Goal: Transaction & Acquisition: Purchase product/service

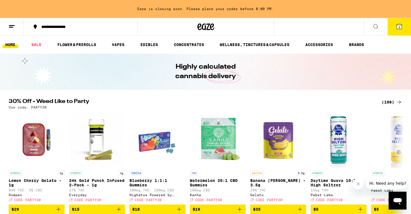
click at [357, 182] on icon "Close message from company" at bounding box center [358, 184] width 4 height 4
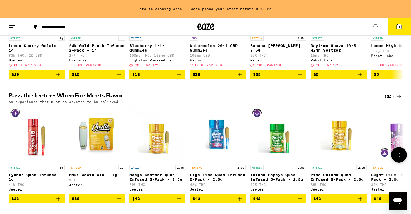
scroll to position [131, 0]
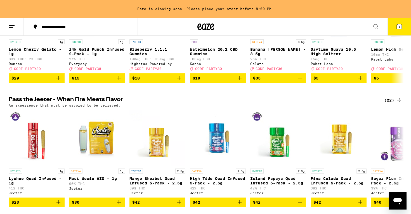
click at [389, 103] on div "(22)" at bounding box center [393, 100] width 18 height 7
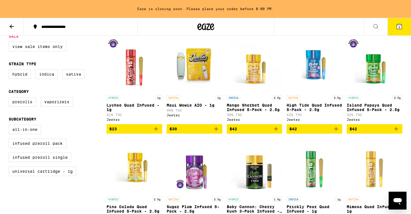
scroll to position [62, 0]
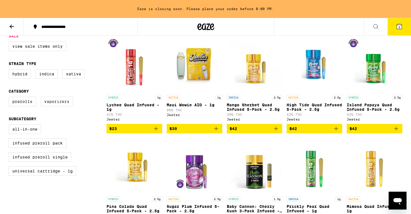
click at [54, 104] on label "Vaporizers" at bounding box center [57, 101] width 32 height 9
click at [10, 98] on input "Vaporizers" at bounding box center [10, 98] width 0 height 0
checkbox input "true"
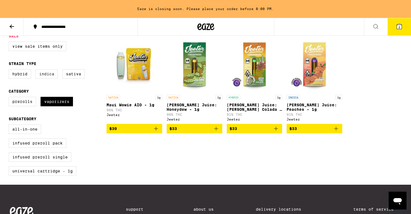
click at [50, 74] on label "Indica" at bounding box center [46, 73] width 22 height 9
click at [10, 70] on input "Indica" at bounding box center [10, 70] width 0 height 0
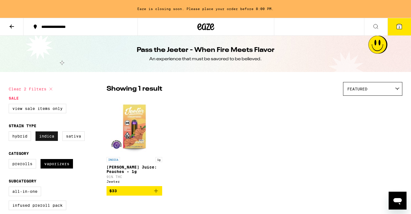
click at [44, 137] on label "Indica" at bounding box center [46, 136] width 22 height 9
click at [10, 133] on input "Indica" at bounding box center [10, 132] width 0 height 0
checkbox input "false"
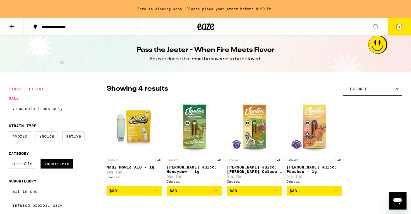
click at [25, 137] on label "Hybrid" at bounding box center [20, 136] width 22 height 9
click at [10, 133] on input "Hybrid" at bounding box center [10, 132] width 0 height 0
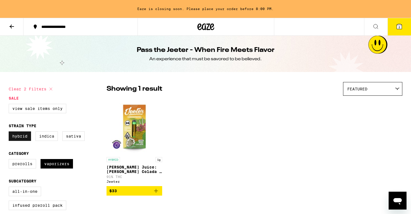
click at [16, 139] on label "Hybrid" at bounding box center [20, 136] width 22 height 9
click at [10, 133] on input "Hybrid" at bounding box center [10, 132] width 0 height 0
checkbox input "false"
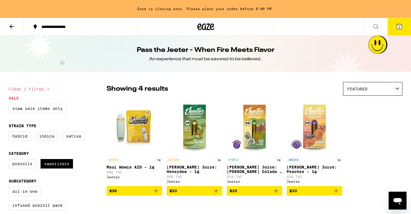
click at [49, 89] on icon at bounding box center [48, 89] width 3 height 3
checkbox input "false"
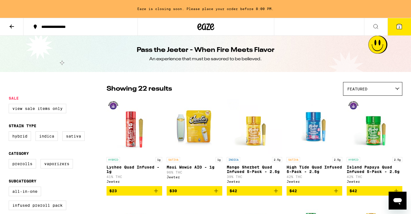
click at [13, 24] on icon at bounding box center [11, 26] width 7 height 7
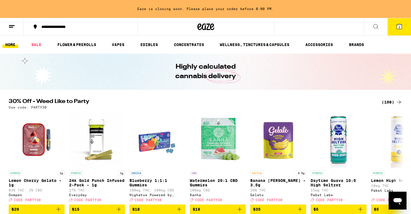
click at [387, 101] on div "(108)" at bounding box center [391, 102] width 21 height 7
click at [388, 102] on div "(108)" at bounding box center [391, 102] width 21 height 7
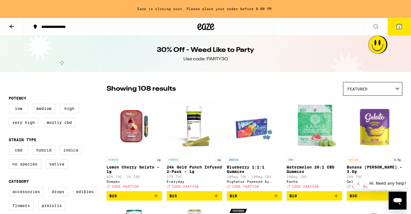
click at [147, 102] on img "Open page for Lemon Cherry Gelato - 1g from Dompen" at bounding box center [134, 127] width 56 height 56
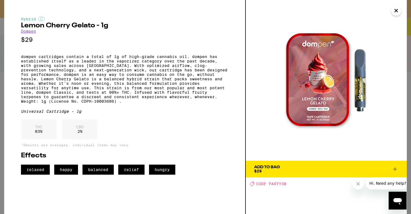
click at [394, 12] on icon "Close" at bounding box center [395, 10] width 3 height 3
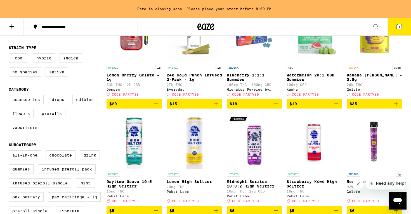
scroll to position [92, 0]
click at [25, 132] on label "Vaporizers" at bounding box center [25, 127] width 32 height 9
click at [10, 96] on input "Vaporizers" at bounding box center [10, 96] width 0 height 0
checkbox input "true"
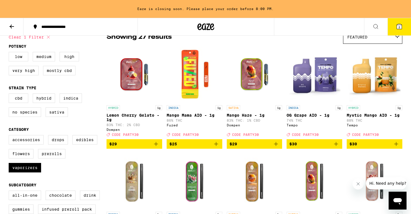
scroll to position [33, 0]
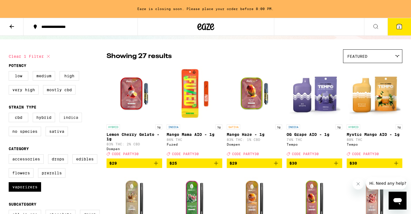
click at [73, 120] on label "Indica" at bounding box center [71, 117] width 22 height 9
click at [10, 114] on input "Indica" at bounding box center [10, 114] width 0 height 0
checkbox input "true"
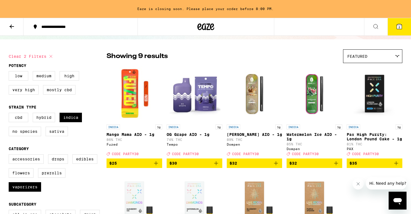
click at [374, 60] on div "Featured" at bounding box center [372, 56] width 59 height 13
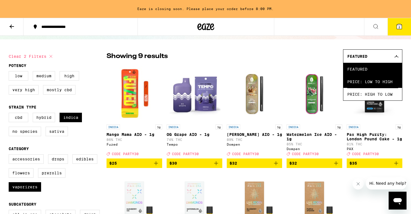
click at [373, 80] on span "Price: Low to High" at bounding box center [372, 81] width 51 height 13
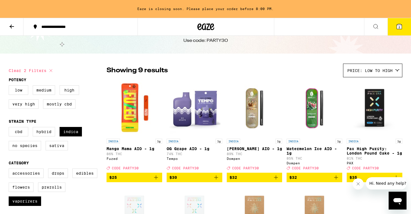
scroll to position [16, 0]
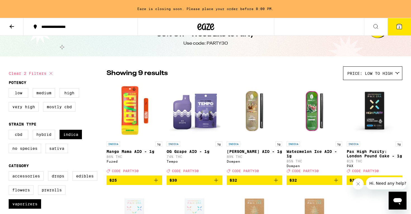
click at [156, 184] on icon "Add to bag" at bounding box center [156, 180] width 7 height 7
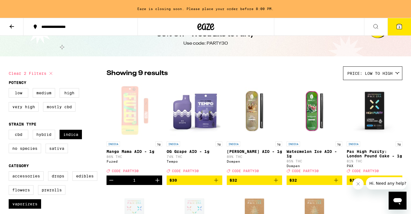
click at [400, 24] on icon at bounding box center [398, 26] width 5 height 5
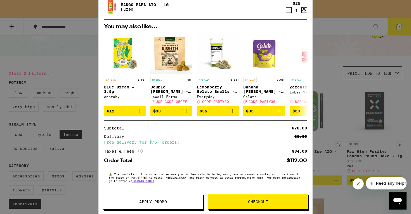
scroll to position [83, 0]
click at [151, 200] on span "Apply Promo" at bounding box center [153, 202] width 28 height 4
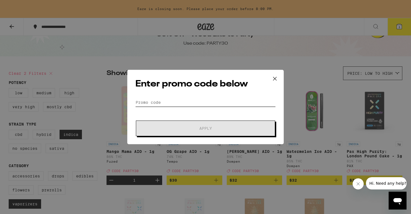
click at [153, 102] on input "Promo Code" at bounding box center [205, 102] width 140 height 8
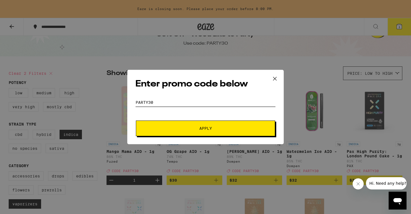
type input "party30"
click at [203, 127] on span "Apply" at bounding box center [205, 129] width 13 height 4
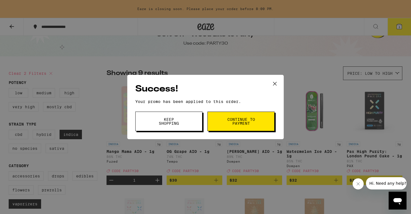
click at [177, 124] on span "Keep Shopping" at bounding box center [168, 122] width 28 height 8
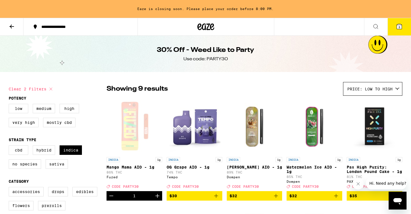
click at [397, 26] on icon at bounding box center [398, 26] width 5 height 5
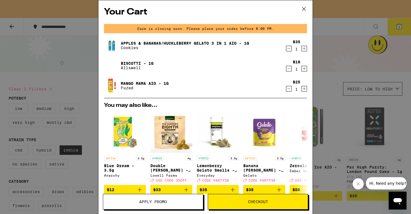
click at [289, 49] on icon "Decrement" at bounding box center [288, 49] width 3 height 0
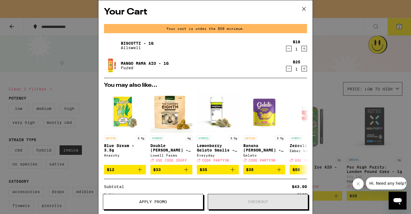
click at [288, 49] on icon "Decrement" at bounding box center [288, 49] width 3 height 0
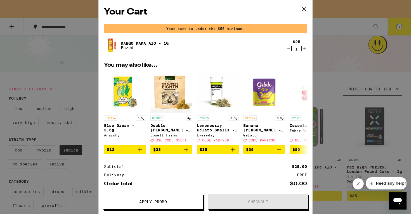
click at [305, 8] on icon at bounding box center [303, 9] width 8 height 8
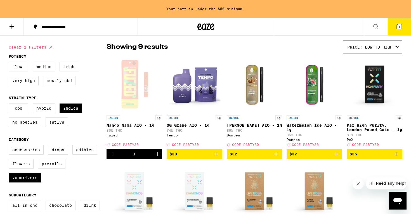
scroll to position [49, 0]
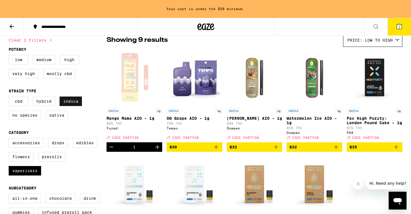
click at [70, 105] on label "Indica" at bounding box center [71, 101] width 22 height 9
click at [10, 98] on input "Indica" at bounding box center [10, 97] width 0 height 0
checkbox input "false"
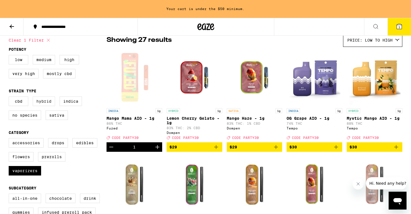
click at [48, 103] on label "Hybrid" at bounding box center [44, 101] width 22 height 9
click at [10, 98] on input "Hybrid" at bounding box center [10, 97] width 0 height 0
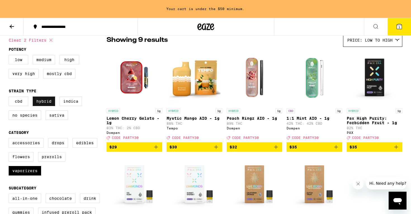
click at [49, 103] on label "Hybrid" at bounding box center [44, 101] width 22 height 9
click at [10, 98] on input "Hybrid" at bounding box center [10, 97] width 0 height 0
checkbox input "false"
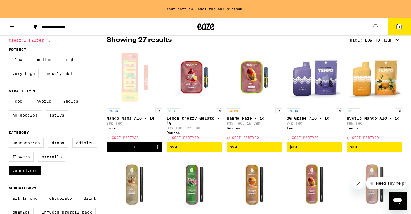
click at [70, 104] on label "Indica" at bounding box center [71, 101] width 22 height 9
click at [10, 98] on input "Indica" at bounding box center [10, 97] width 0 height 0
checkbox input "true"
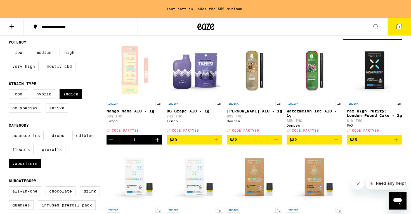
scroll to position [54, 0]
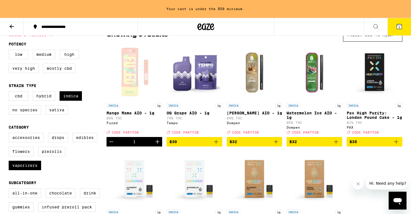
click at [216, 144] on icon "Add to bag" at bounding box center [216, 142] width 4 height 4
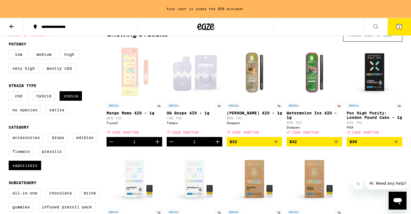
click at [399, 27] on span "2" at bounding box center [399, 26] width 2 height 3
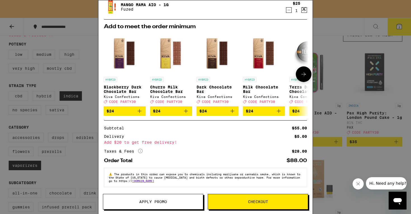
scroll to position [63, 0]
click at [143, 202] on span "Apply Promo" at bounding box center [153, 202] width 28 height 4
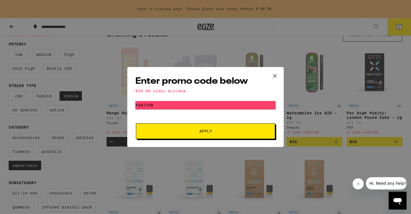
click at [273, 75] on icon at bounding box center [274, 76] width 8 height 8
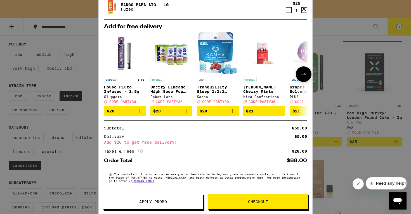
scroll to position [63, 0]
click at [160, 200] on span "Apply Promo" at bounding box center [153, 202] width 28 height 4
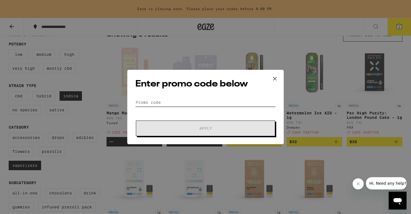
click at [147, 106] on input "Promo Code" at bounding box center [205, 102] width 140 height 8
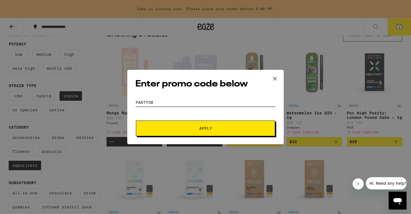
type input "party30"
click at [205, 128] on span "Apply" at bounding box center [205, 129] width 13 height 4
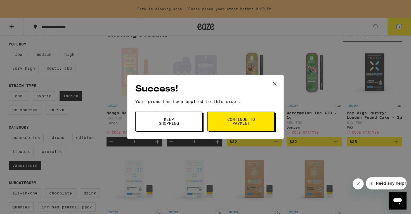
click at [168, 122] on span "Keep Shopping" at bounding box center [168, 122] width 28 height 8
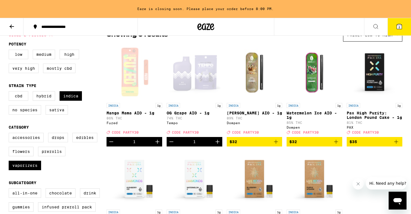
click at [398, 27] on icon at bounding box center [398, 26] width 5 height 5
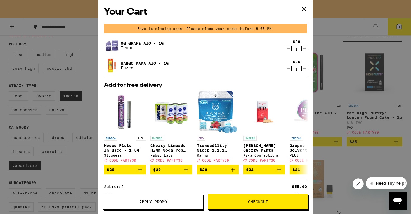
click at [303, 9] on icon at bounding box center [303, 9] width 8 height 8
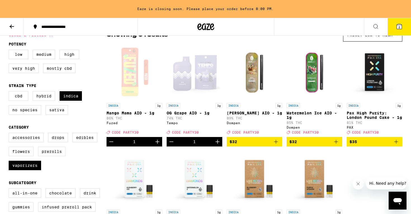
click at [194, 111] on p "OG Grape AIO - 1g" at bounding box center [194, 113] width 56 height 4
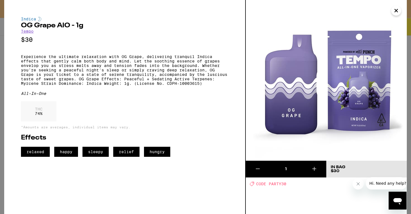
click at [395, 9] on icon "Close" at bounding box center [395, 10] width 7 height 8
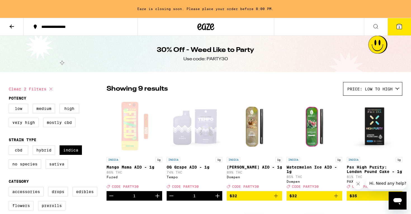
click at [11, 25] on icon at bounding box center [11, 26] width 7 height 7
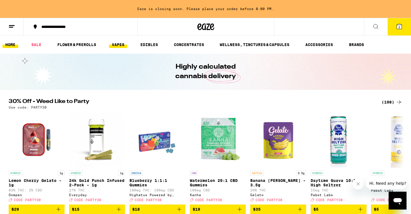
click at [119, 43] on link "VAPES" at bounding box center [118, 44] width 18 height 7
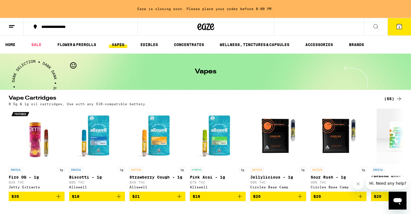
click at [391, 96] on div "(55)" at bounding box center [393, 99] width 18 height 7
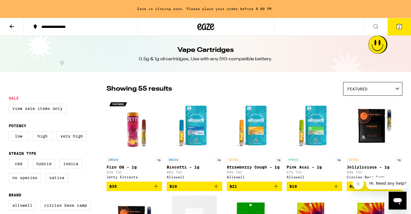
click at [352, 91] on span "Featured" at bounding box center [357, 89] width 20 height 4
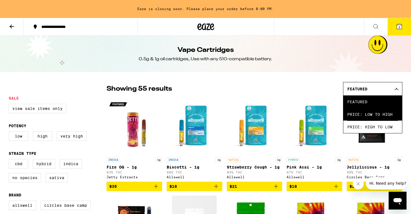
click at [360, 114] on span "Price: Low to High" at bounding box center [372, 114] width 51 height 13
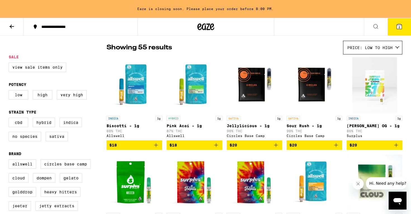
scroll to position [42, 0]
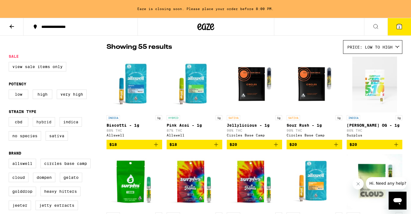
click at [44, 123] on label "Hybrid" at bounding box center [44, 121] width 22 height 9
click at [10, 118] on input "Hybrid" at bounding box center [10, 118] width 0 height 0
checkbox input "true"
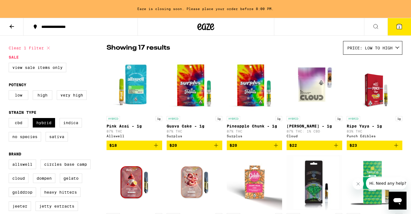
scroll to position [40, 0]
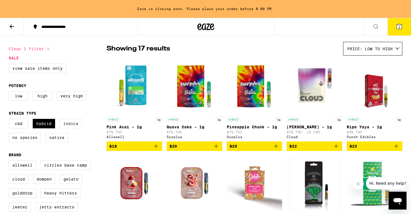
click at [69, 128] on label "Indica" at bounding box center [71, 123] width 22 height 9
click at [10, 120] on input "Indica" at bounding box center [10, 120] width 0 height 0
checkbox input "true"
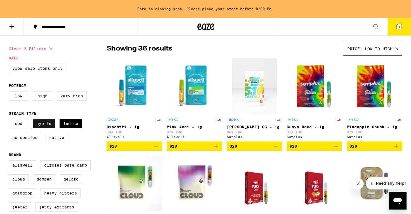
click at [43, 125] on label "Hybrid" at bounding box center [44, 123] width 22 height 9
click at [10, 120] on input "Hybrid" at bounding box center [10, 120] width 0 height 0
checkbox input "false"
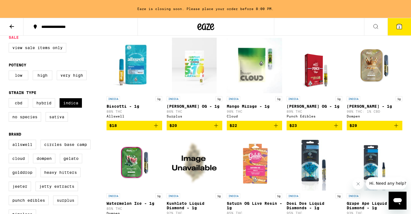
scroll to position [62, 0]
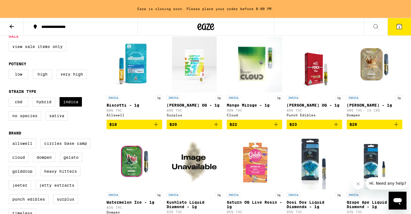
click at [258, 61] on img "Open page for Mango Mirage - 1g from Cloud" at bounding box center [255, 65] width 56 height 56
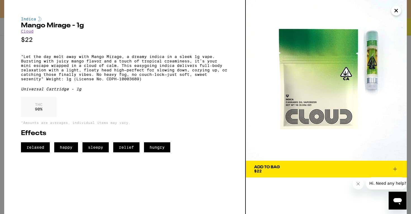
click at [395, 170] on icon at bounding box center [394, 169] width 7 height 7
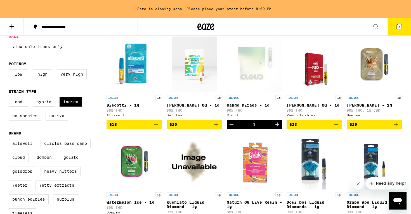
click at [141, 71] on img "Open page for Biscotti - 1g from Allswell" at bounding box center [134, 65] width 56 height 56
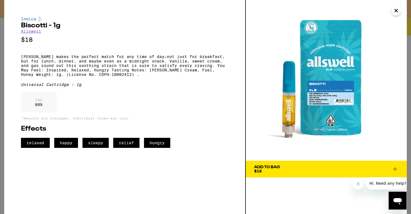
click at [396, 13] on icon "Close" at bounding box center [395, 10] width 7 height 8
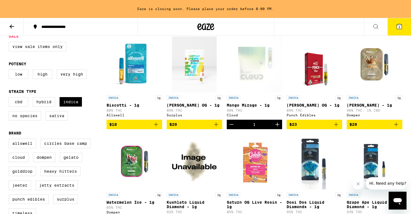
click at [403, 31] on button "3" at bounding box center [398, 26] width 23 height 17
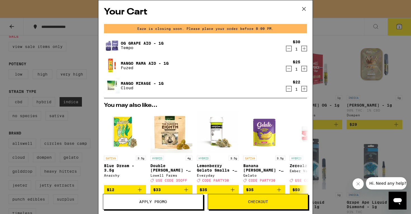
click at [287, 89] on icon "Decrement" at bounding box center [288, 88] width 5 height 7
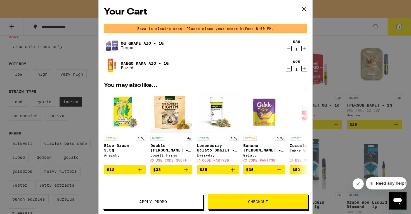
click at [335, 24] on div "Your Cart Eaze is closing soon. Please place your order before 8:00 PM. OG Grap…" at bounding box center [205, 107] width 411 height 214
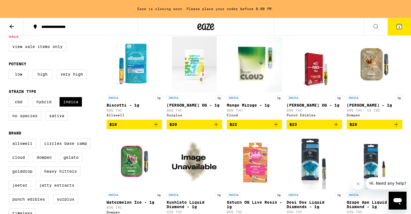
click at [156, 127] on icon "Add to bag" at bounding box center [156, 125] width 4 height 4
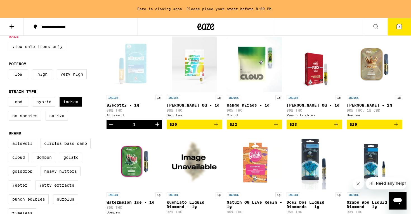
click at [402, 24] on icon at bounding box center [399, 26] width 7 height 7
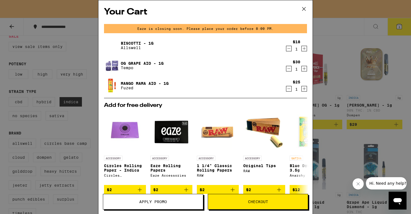
click at [288, 49] on icon "Decrement" at bounding box center [288, 48] width 5 height 7
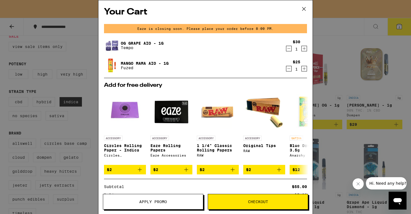
click at [288, 48] on icon "Decrement" at bounding box center [288, 48] width 5 height 7
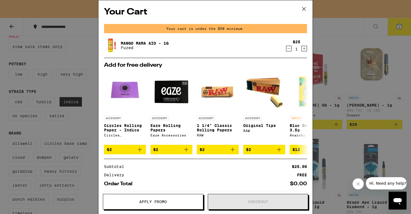
click at [340, 35] on div "Your Cart Your cart is under the $50 minimum. Mango Mama AIO - 1g Fuzed $25 1 A…" at bounding box center [205, 107] width 411 height 214
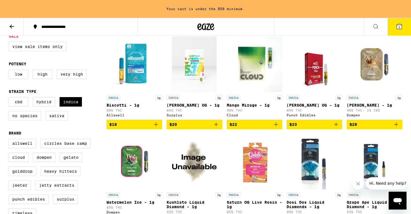
click at [156, 127] on icon "Add to bag" at bounding box center [156, 125] width 4 height 4
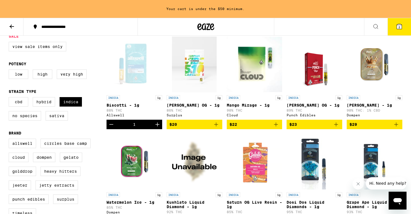
click at [9, 23] on icon at bounding box center [11, 26] width 7 height 7
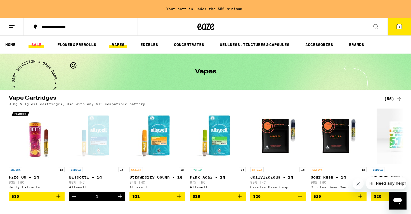
click at [32, 43] on link "SALE" at bounding box center [36, 44] width 16 height 7
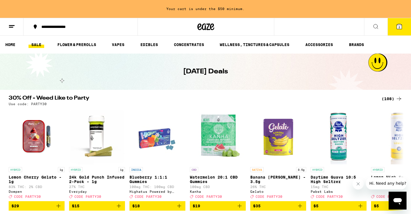
click at [384, 98] on div "(108)" at bounding box center [391, 99] width 21 height 7
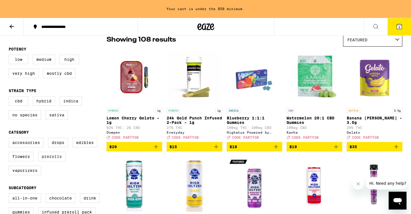
scroll to position [49, 0]
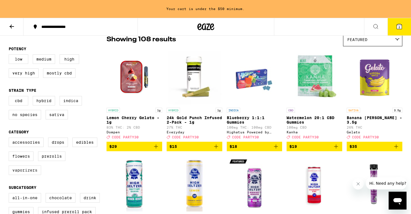
click at [18, 175] on label "Vaporizers" at bounding box center [25, 170] width 32 height 9
click at [10, 139] on input "Vaporizers" at bounding box center [10, 139] width 0 height 0
checkbox input "true"
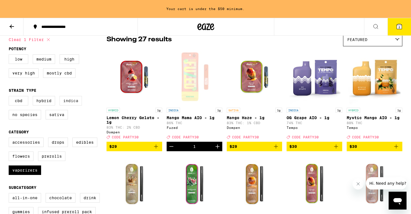
click at [73, 103] on label "Indica" at bounding box center [71, 100] width 22 height 9
click at [10, 97] on input "Indica" at bounding box center [10, 97] width 0 height 0
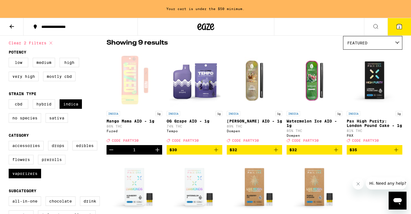
scroll to position [45, 0]
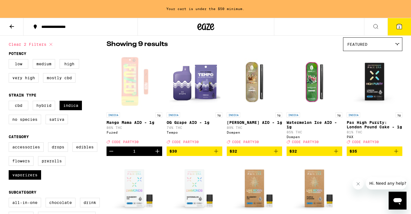
click at [190, 90] on img "Open page for OG Grape AIO - 1g from Tempo" at bounding box center [194, 82] width 56 height 56
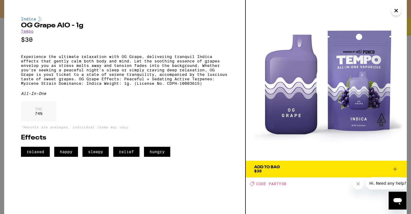
click at [396, 169] on icon at bounding box center [395, 169] width 4 height 4
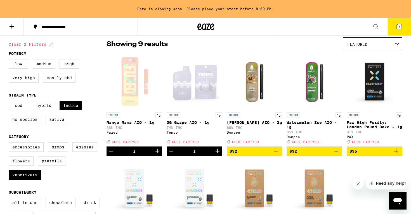
click at [310, 82] on img "Open page for Watermelon Ice AIO - 1g from Dompen" at bounding box center [314, 82] width 56 height 56
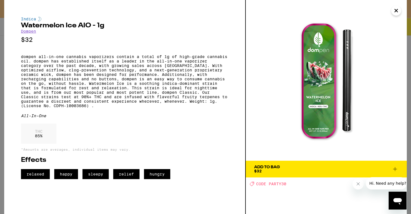
click at [394, 9] on icon "Close" at bounding box center [395, 10] width 7 height 8
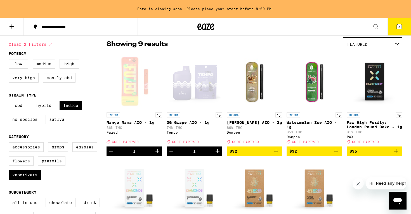
click at [398, 26] on span "3" at bounding box center [399, 26] width 2 height 3
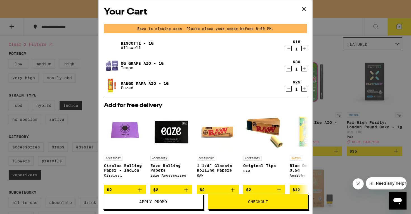
click at [341, 24] on div "Your Cart Eaze is closing soon. Please place your order before 8:00 PM. Biscott…" at bounding box center [205, 107] width 411 height 214
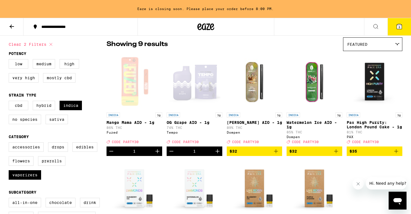
click at [170, 155] on icon "Decrement" at bounding box center [171, 151] width 7 height 7
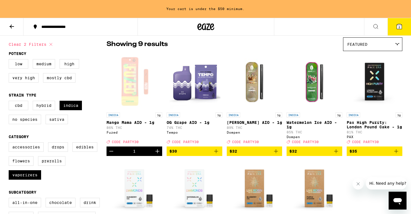
click at [336, 155] on icon "Add to bag" at bounding box center [335, 151] width 7 height 7
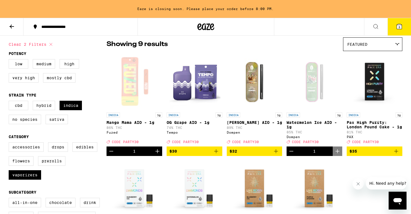
click at [398, 26] on icon at bounding box center [398, 26] width 5 height 5
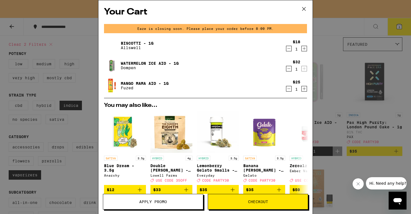
click at [333, 29] on div "Your Cart Eaze is closing soon. Please place your order before 8:00 PM. Biscott…" at bounding box center [205, 107] width 411 height 214
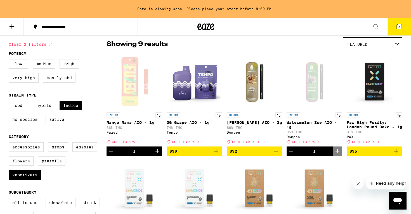
click at [217, 154] on icon "Add to bag" at bounding box center [216, 151] width 7 height 7
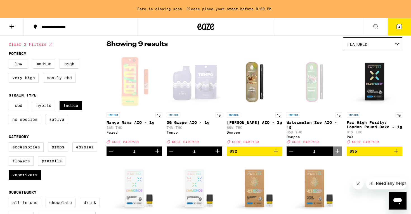
click at [292, 155] on icon "Decrement" at bounding box center [291, 151] width 7 height 7
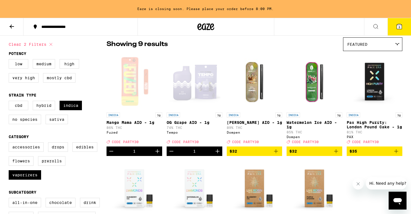
click at [396, 25] on icon at bounding box center [398, 26] width 5 height 5
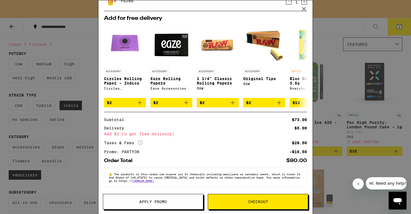
scroll to position [91, 0]
click at [216, 146] on div "Subtotal $73.00 Delivery $5.00 Add $2 to get free delivery! Taxes & Fees More I…" at bounding box center [205, 136] width 203 height 36
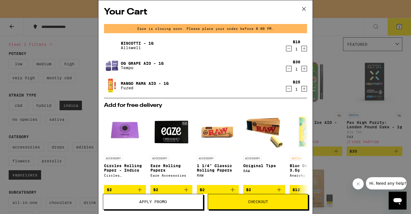
scroll to position [0, 0]
click at [289, 69] on icon "Decrement" at bounding box center [288, 69] width 3 height 0
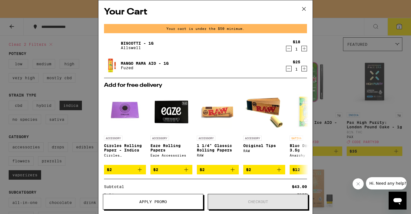
click at [335, 25] on div "Your Cart Your cart is under the $50 minimum. Biscotti - 1g Allswell $18 1 Mang…" at bounding box center [205, 107] width 411 height 214
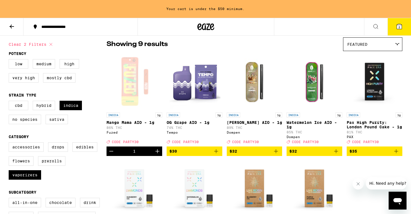
click at [336, 153] on icon "Add to bag" at bounding box center [336, 151] width 4 height 4
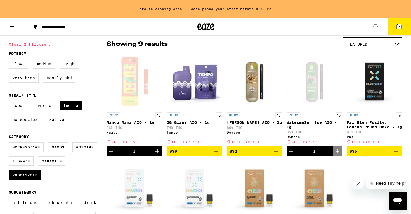
click at [142, 85] on div "Open page for Mango Mama AIO - 1g from Fuzed" at bounding box center [134, 82] width 56 height 56
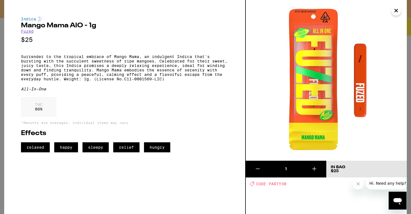
click at [395, 13] on icon "Close" at bounding box center [395, 10] width 7 height 8
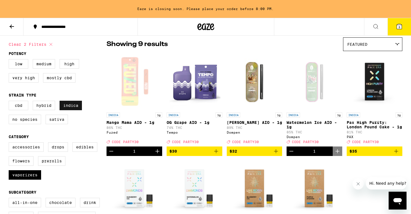
click at [69, 108] on label "Indica" at bounding box center [71, 105] width 22 height 9
click at [10, 102] on input "Indica" at bounding box center [10, 102] width 0 height 0
checkbox input "false"
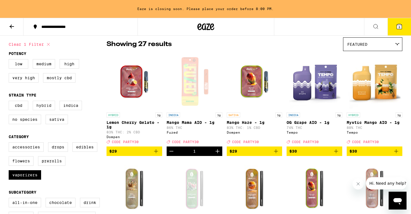
click at [44, 106] on label "Hybrid" at bounding box center [44, 105] width 22 height 9
click at [10, 102] on input "Hybrid" at bounding box center [10, 102] width 0 height 0
checkbox input "true"
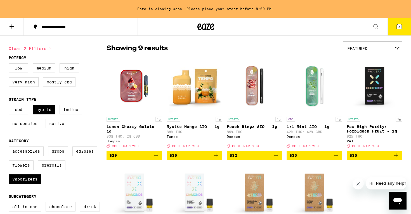
scroll to position [45, 0]
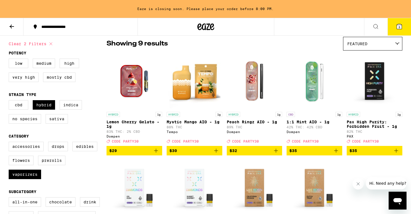
click at [133, 79] on img "Open page for Lemon Cherry Gelato - 1g from Dompen" at bounding box center [134, 81] width 56 height 56
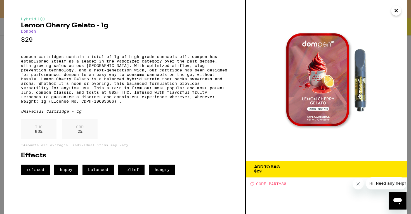
click at [393, 11] on icon "Close" at bounding box center [395, 10] width 7 height 8
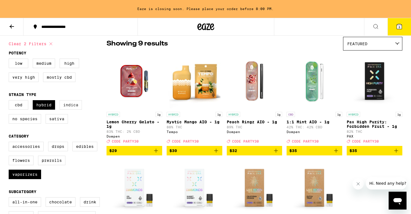
click at [74, 103] on label "Indica" at bounding box center [71, 104] width 22 height 9
click at [10, 101] on input "Indica" at bounding box center [10, 101] width 0 height 0
checkbox input "true"
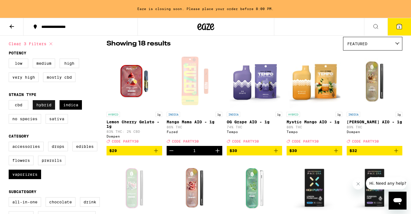
click at [46, 108] on label "Hybrid" at bounding box center [44, 104] width 22 height 9
click at [10, 101] on input "Hybrid" at bounding box center [10, 101] width 0 height 0
checkbox input "false"
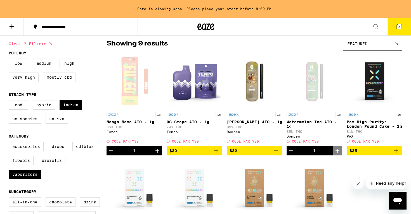
click at [132, 79] on div "Open page for Mango Mama AIO - 1g from Fuzed" at bounding box center [134, 81] width 56 height 56
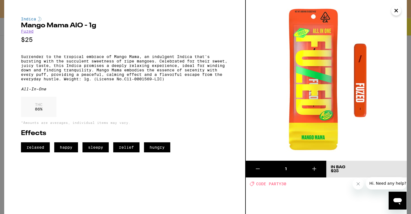
click at [158, 91] on div "All-In-One" at bounding box center [124, 89] width 207 height 4
click at [395, 10] on icon "Close" at bounding box center [395, 10] width 7 height 8
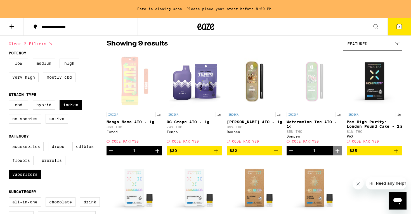
click at [11, 25] on icon at bounding box center [11, 26] width 7 height 7
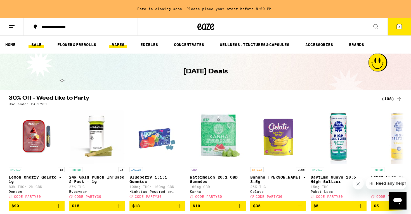
click at [116, 46] on link "VAPES" at bounding box center [118, 44] width 18 height 7
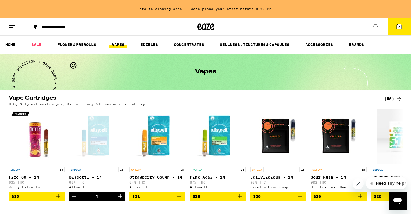
click at [387, 97] on div "(55)" at bounding box center [393, 99] width 18 height 7
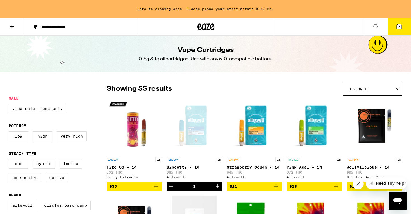
click at [353, 90] on span "Featured" at bounding box center [357, 89] width 20 height 4
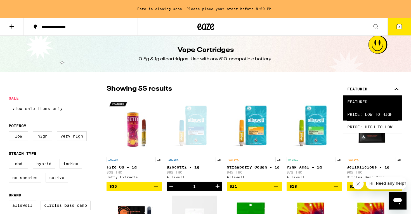
click at [354, 114] on span "Price: Low to High" at bounding box center [372, 114] width 51 height 13
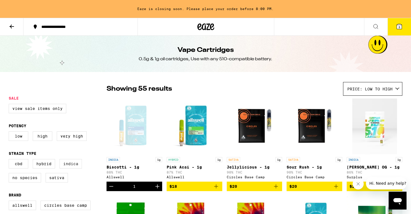
click at [73, 165] on label "Indica" at bounding box center [71, 163] width 22 height 9
click at [10, 160] on input "Indica" at bounding box center [10, 160] width 0 height 0
checkbox input "true"
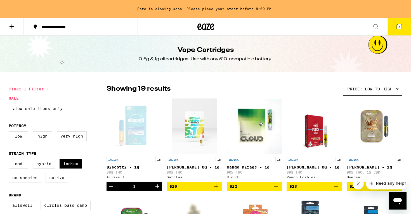
click at [399, 25] on icon at bounding box center [398, 26] width 5 height 5
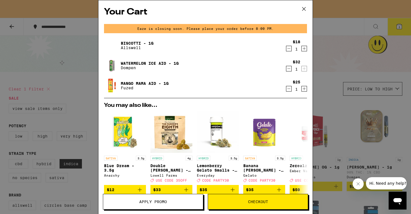
click at [303, 8] on icon at bounding box center [303, 9] width 8 height 8
